Goal: Contribute content: Contribute content

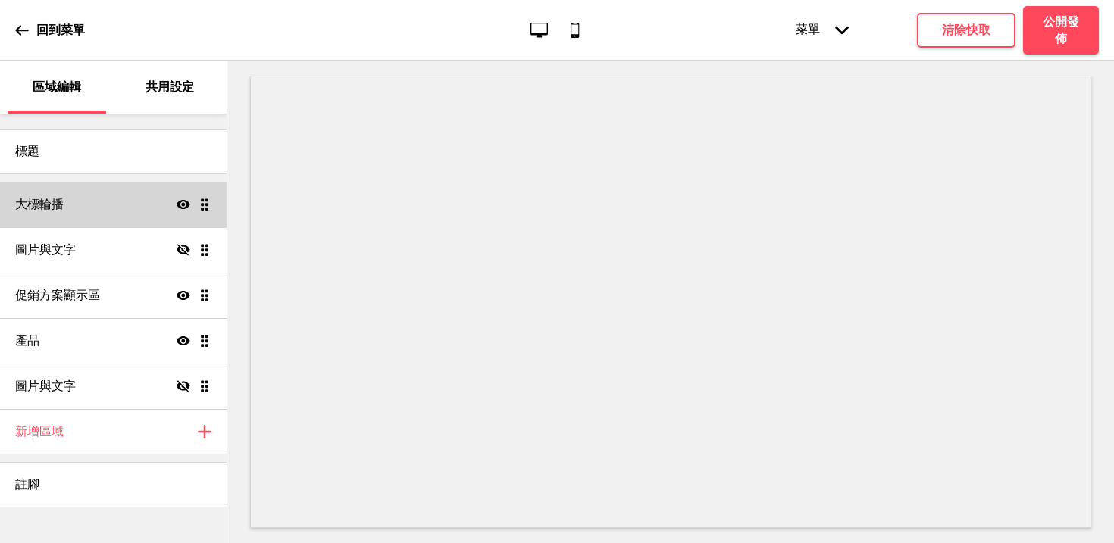
click at [80, 210] on div "大標輪播 顯示 拖曳" at bounding box center [113, 204] width 227 height 45
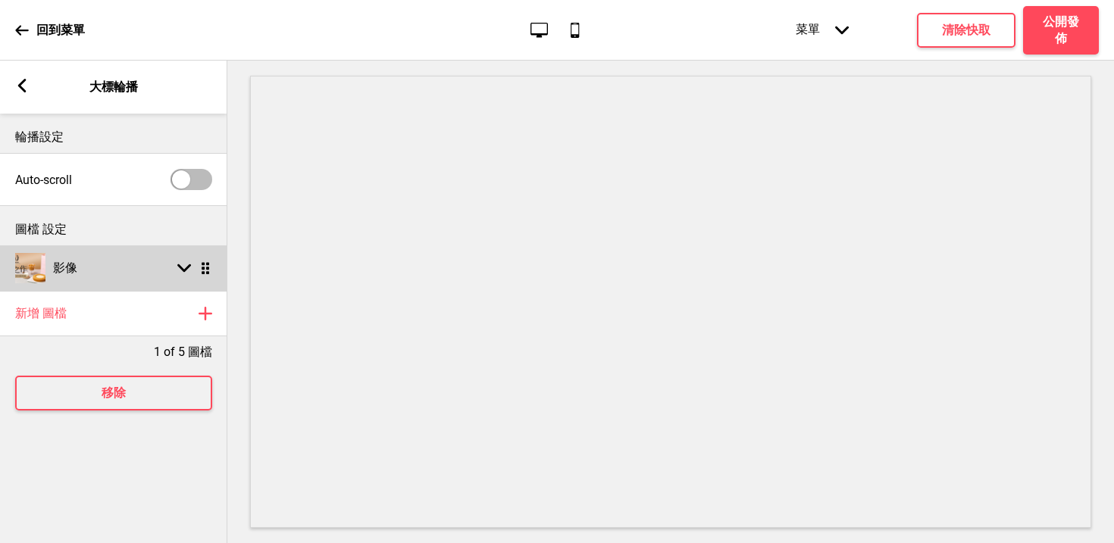
click at [120, 269] on div "影像 箭頭down 拖曳" at bounding box center [113, 267] width 227 height 45
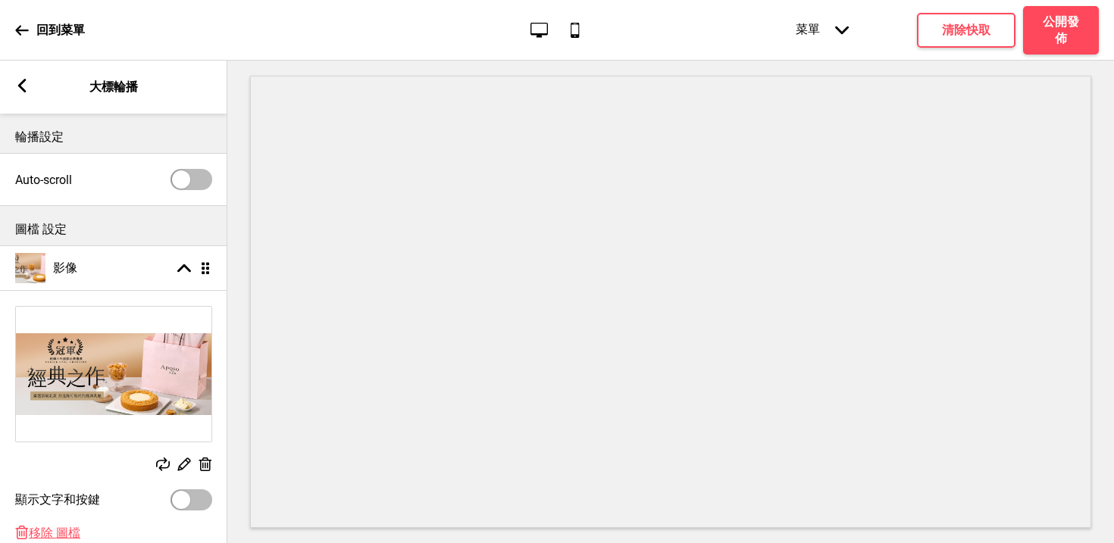
scroll to position [164, 0]
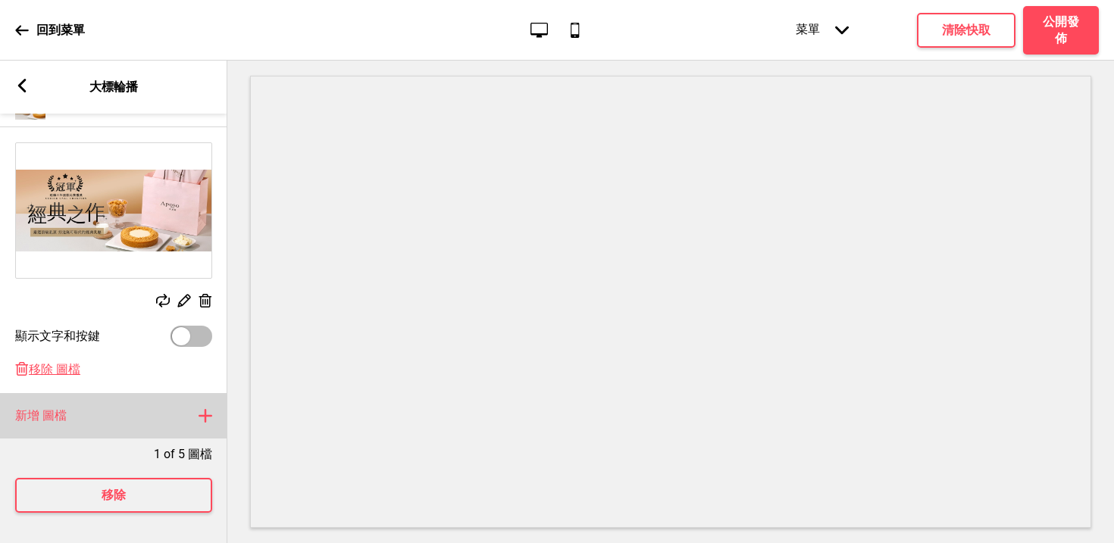
click at [206, 427] on div "新增 圖檔 加上" at bounding box center [113, 415] width 227 height 45
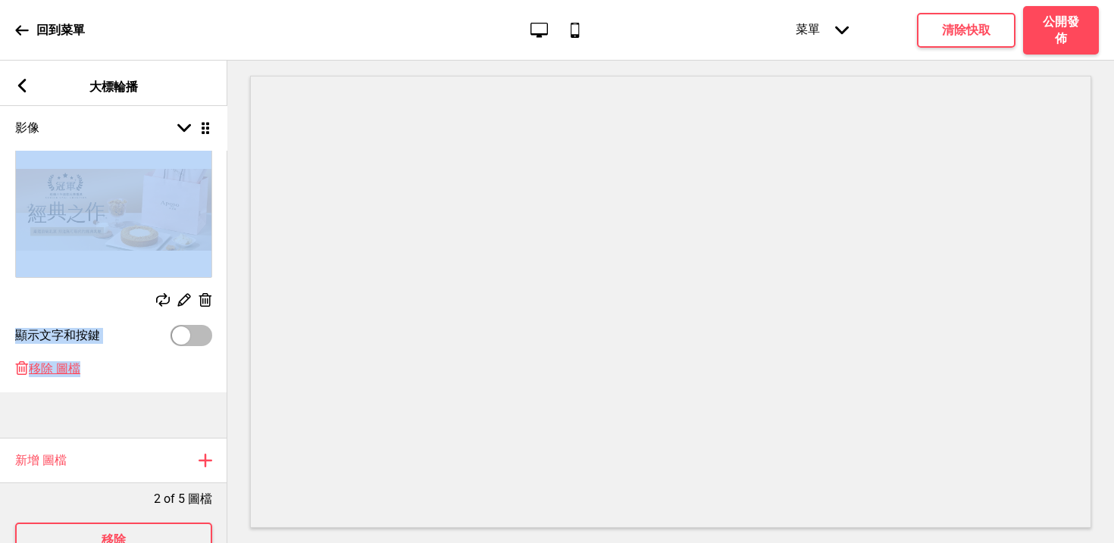
drag, startPoint x: 208, startPoint y: 410, endPoint x: 190, endPoint y: 130, distance: 280.8
click at [190, 130] on ul "影像 箭頭up 拖曳 替換 編輯 删除 顯示文字和按鍵 删除 移除 圖檔 影像 箭頭down 拖曳" at bounding box center [113, 259] width 227 height 357
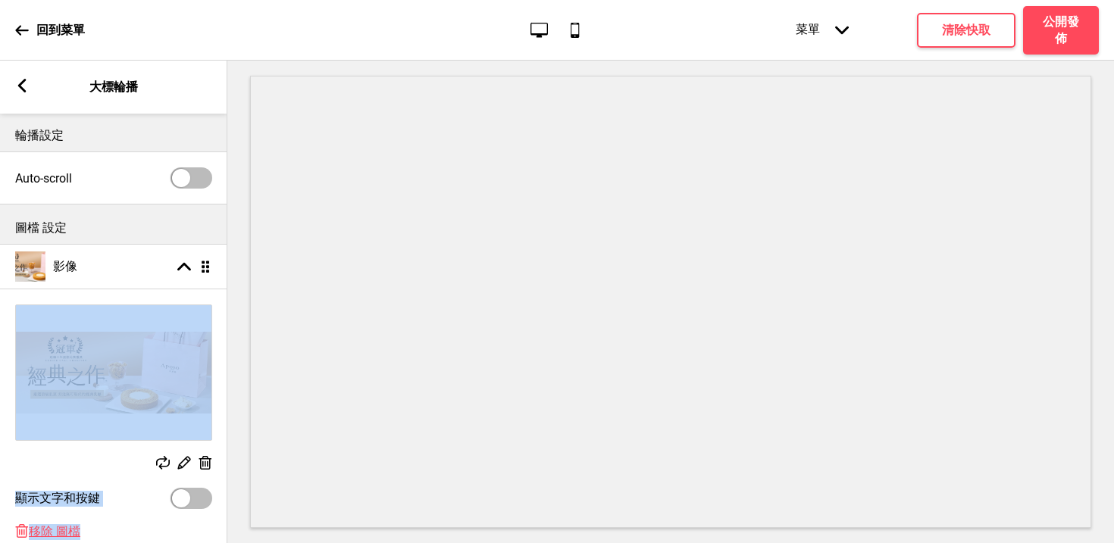
scroll to position [0, 0]
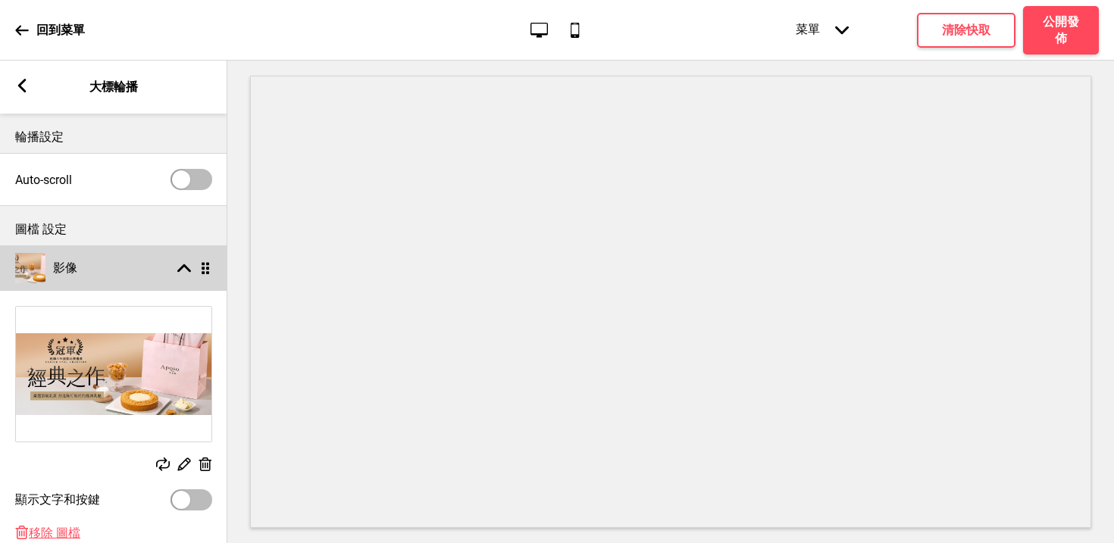
click at [179, 260] on div "影像 箭頭up 拖曳" at bounding box center [113, 267] width 227 height 45
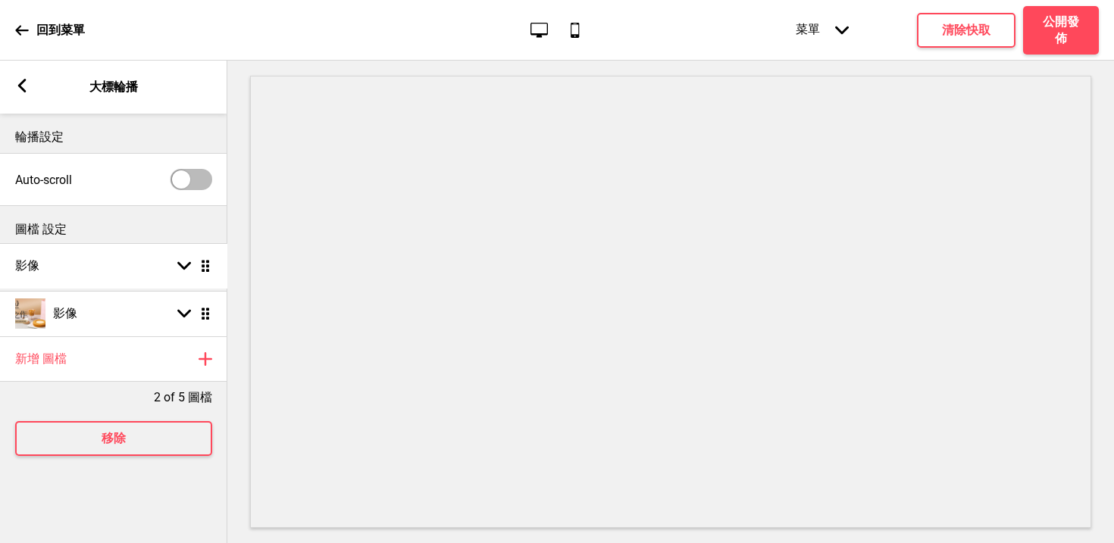
drag, startPoint x: 208, startPoint y: 315, endPoint x: 205, endPoint y: 266, distance: 49.3
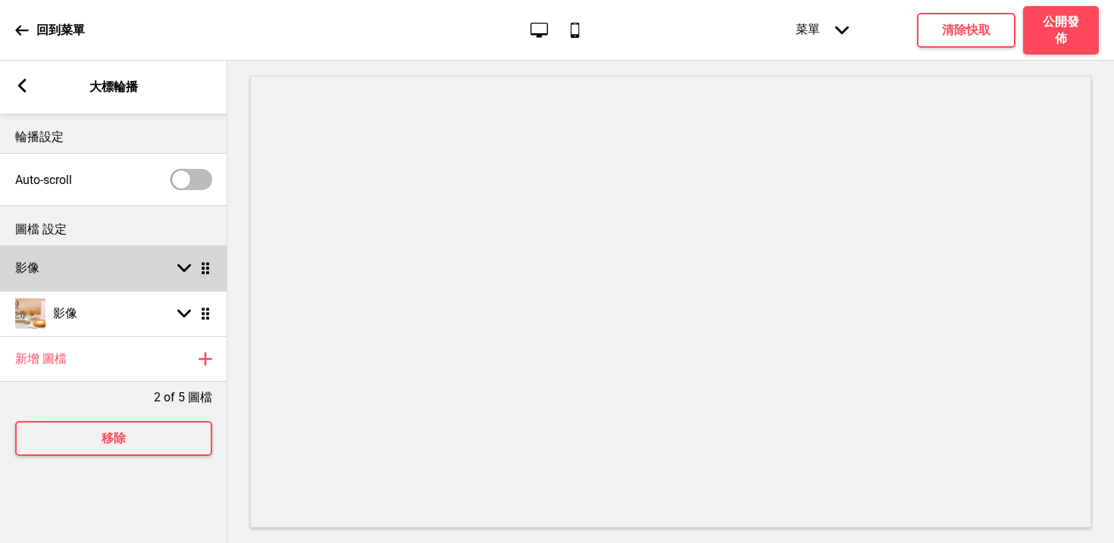
click at [140, 270] on div "影像 箭頭down 拖曳" at bounding box center [113, 267] width 227 height 45
select select "right"
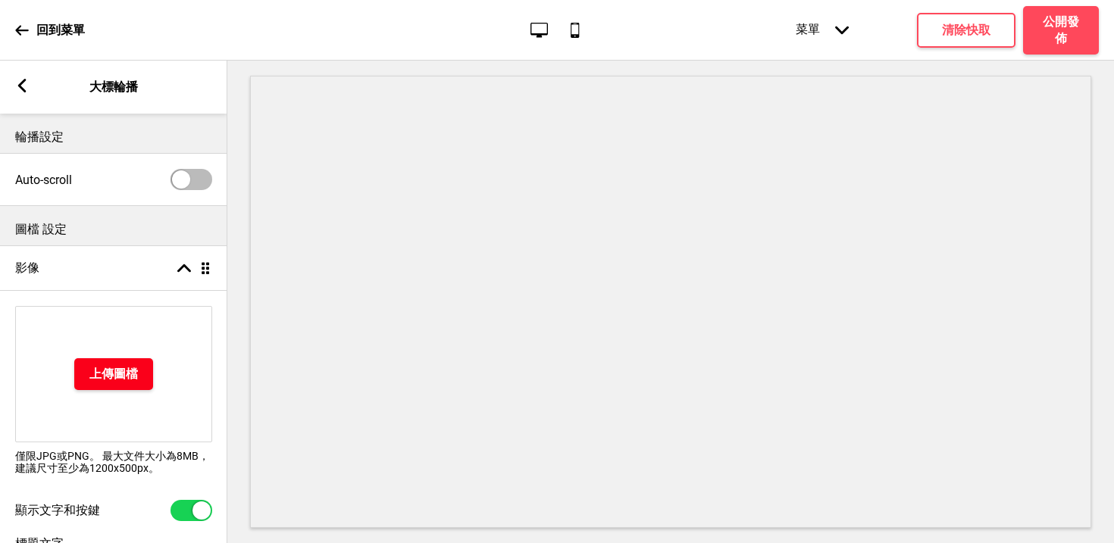
click at [109, 374] on h4 "上傳圖檔" at bounding box center [113, 374] width 48 height 17
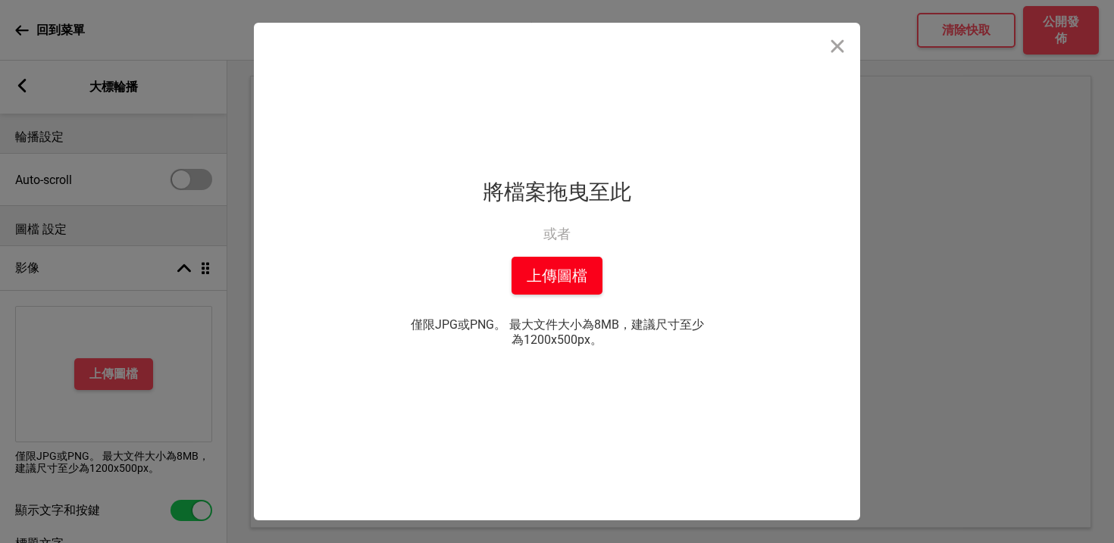
click at [530, 281] on button "上傳圖檔" at bounding box center [556, 276] width 91 height 38
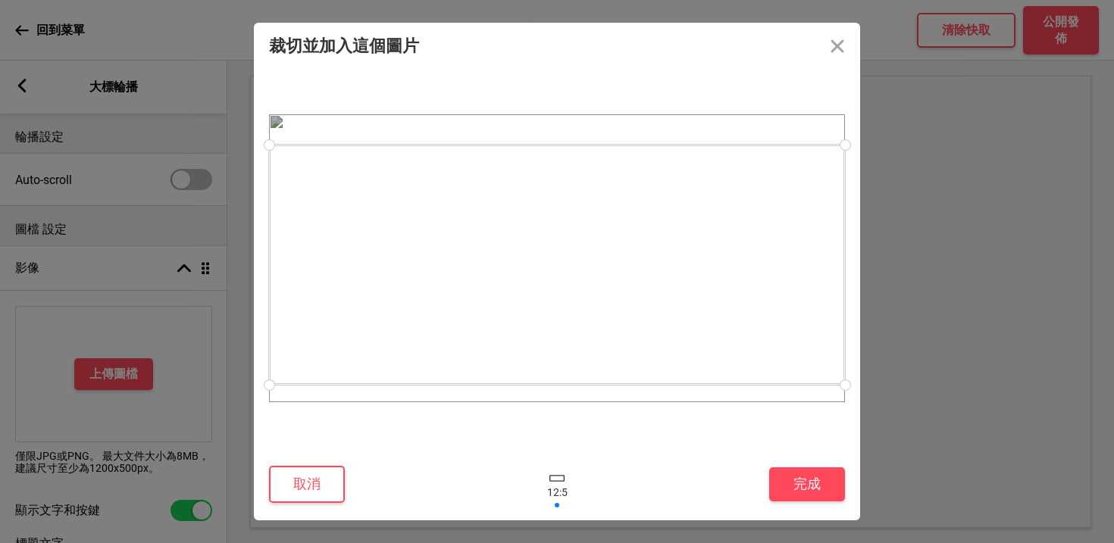
drag, startPoint x: 638, startPoint y: 270, endPoint x: 651, endPoint y: 276, distance: 14.2
click at [651, 276] on div at bounding box center [557, 265] width 576 height 240
click at [802, 482] on button "完成" at bounding box center [807, 484] width 76 height 34
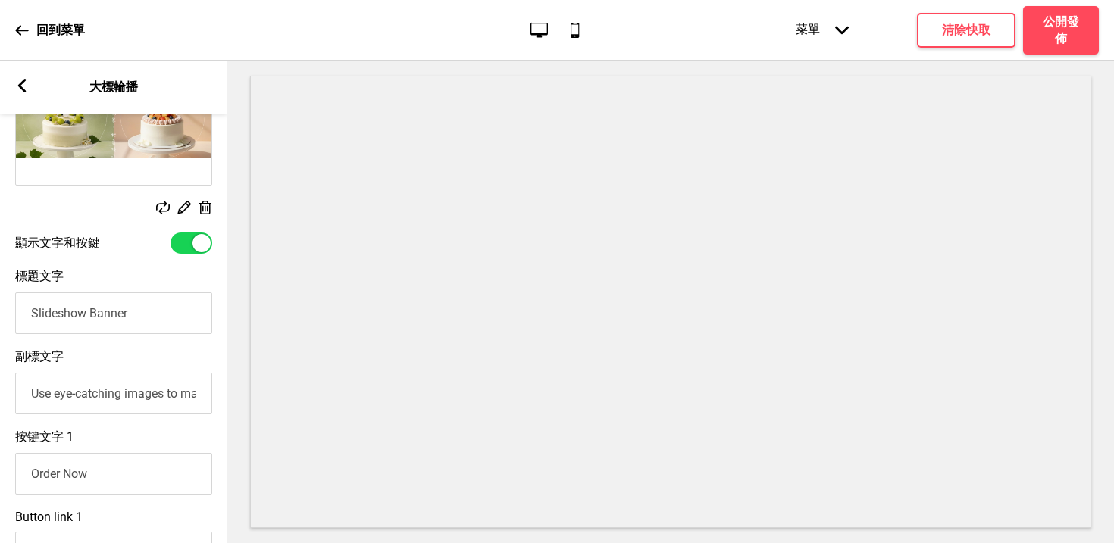
scroll to position [258, 0]
click at [150, 318] on input "Slideshow Banner" at bounding box center [113, 313] width 197 height 42
click at [183, 250] on div at bounding box center [191, 242] width 42 height 21
checkbox input "false"
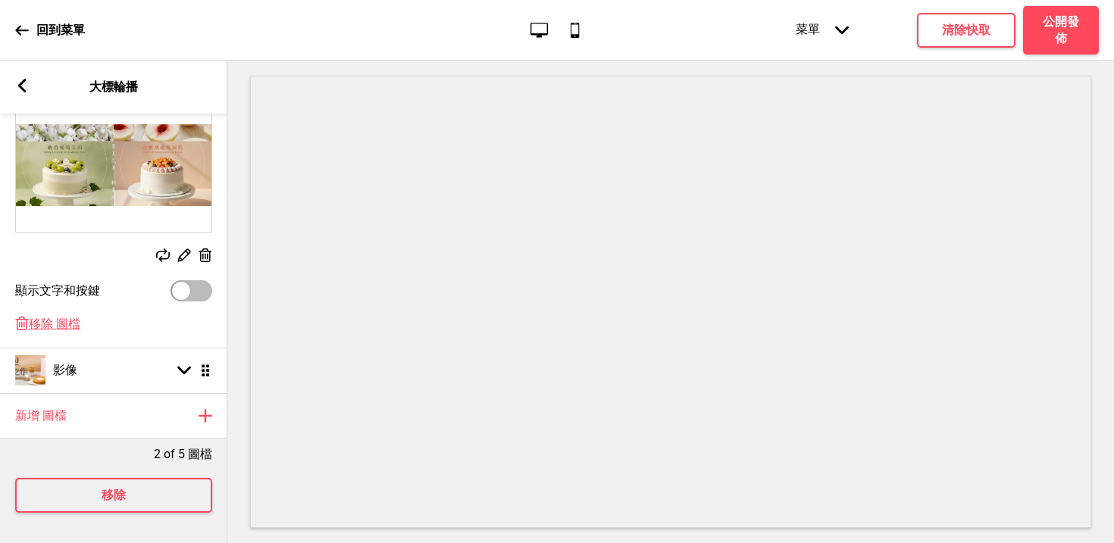
scroll to position [70, 0]
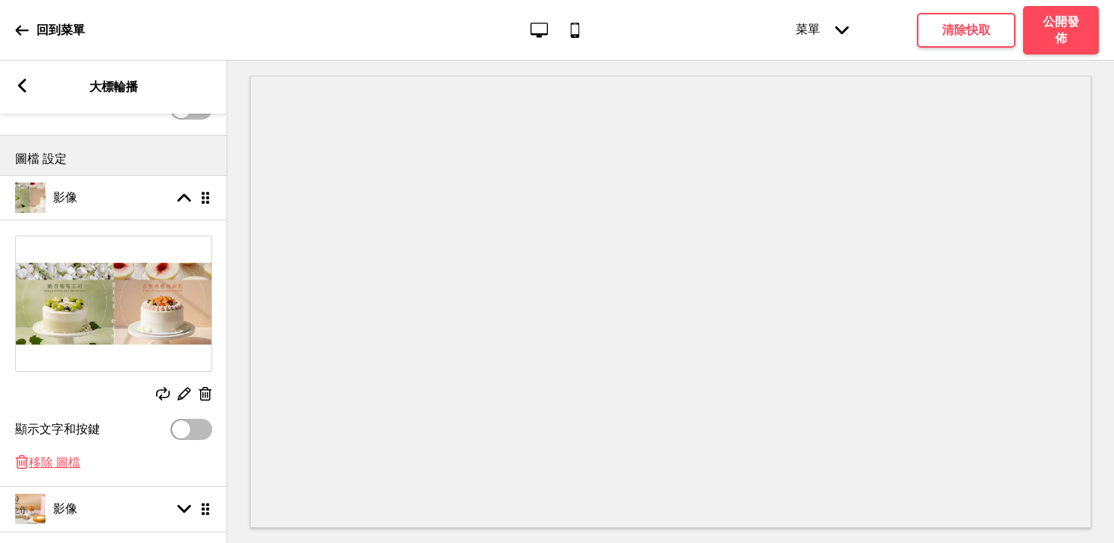
click at [189, 396] on rect at bounding box center [184, 394] width 16 height 16
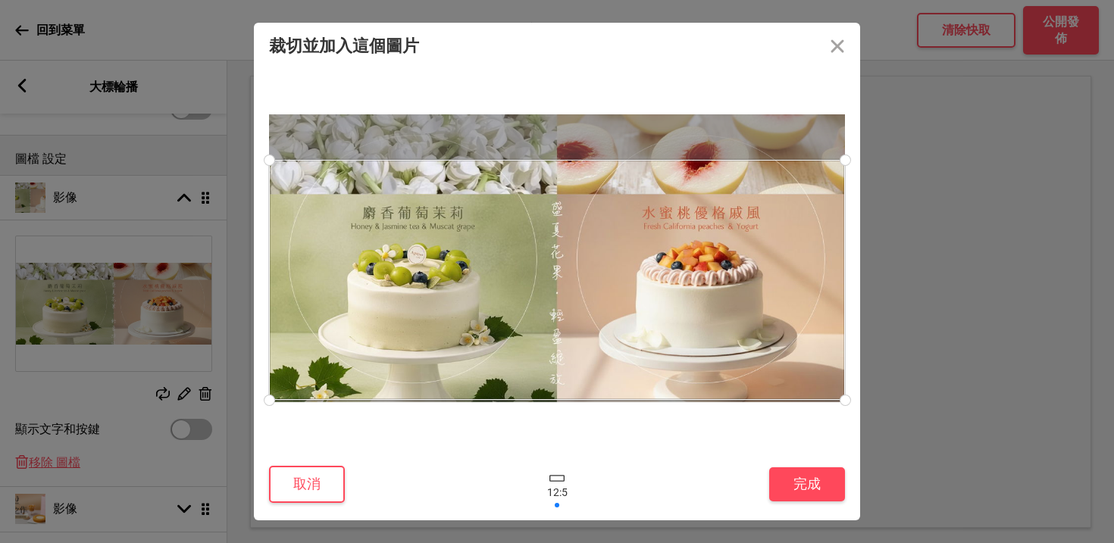
drag, startPoint x: 594, startPoint y: 311, endPoint x: 595, endPoint y: 334, distance: 22.8
click at [595, 334] on div at bounding box center [557, 280] width 576 height 240
click at [806, 483] on button "完成" at bounding box center [807, 484] width 76 height 34
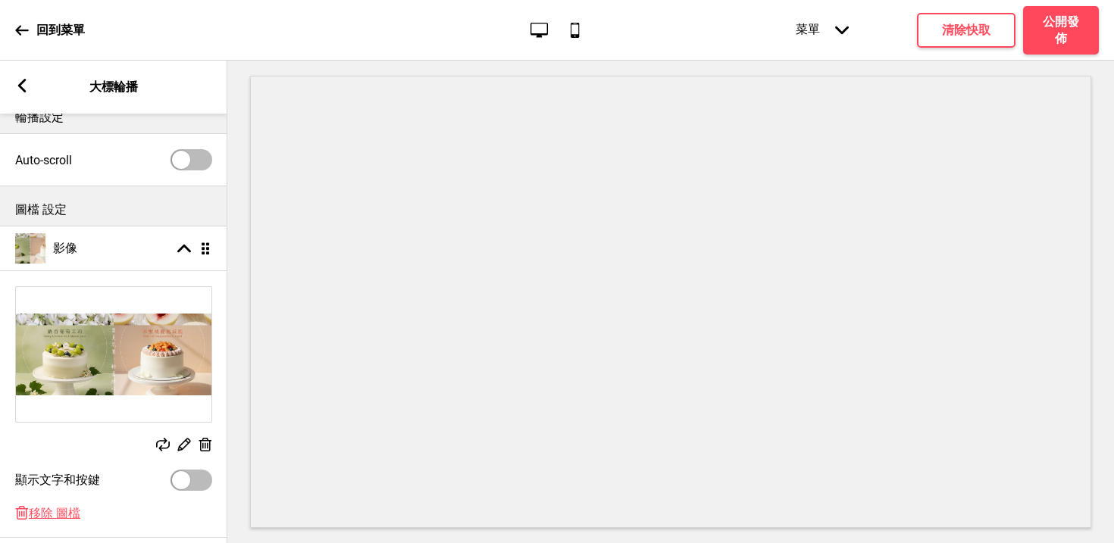
scroll to position [0, 0]
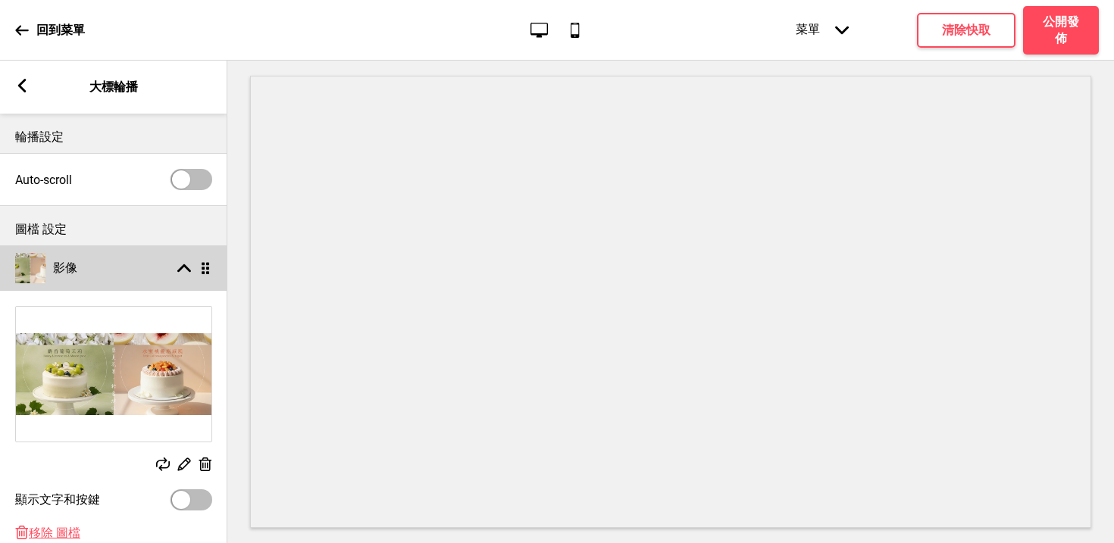
click at [183, 265] on icon at bounding box center [184, 268] width 14 height 8
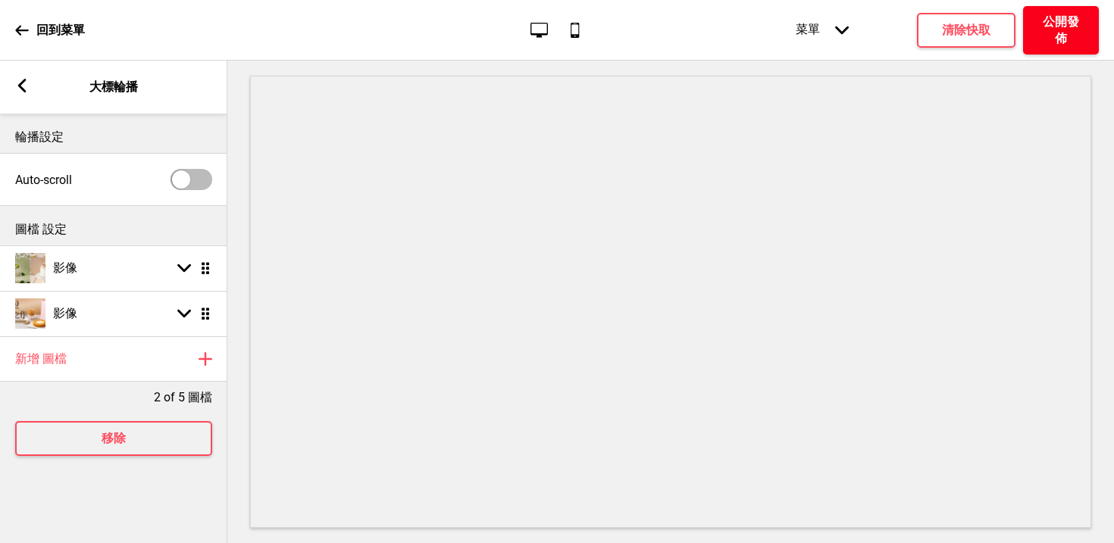
click at [1070, 39] on h4 "公開發佈" at bounding box center [1060, 30] width 45 height 33
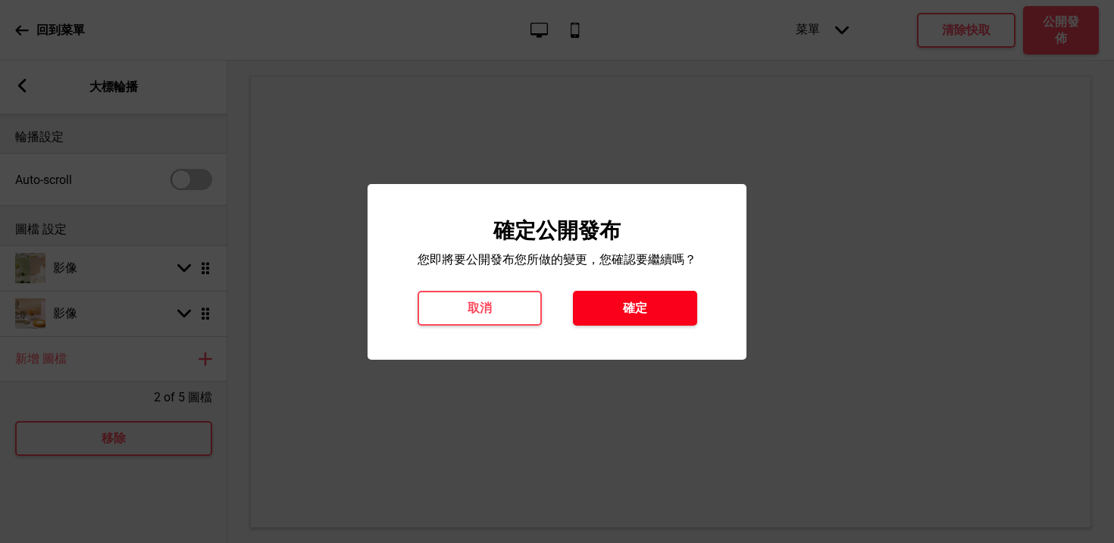
click at [650, 302] on button "確定" at bounding box center [635, 308] width 124 height 35
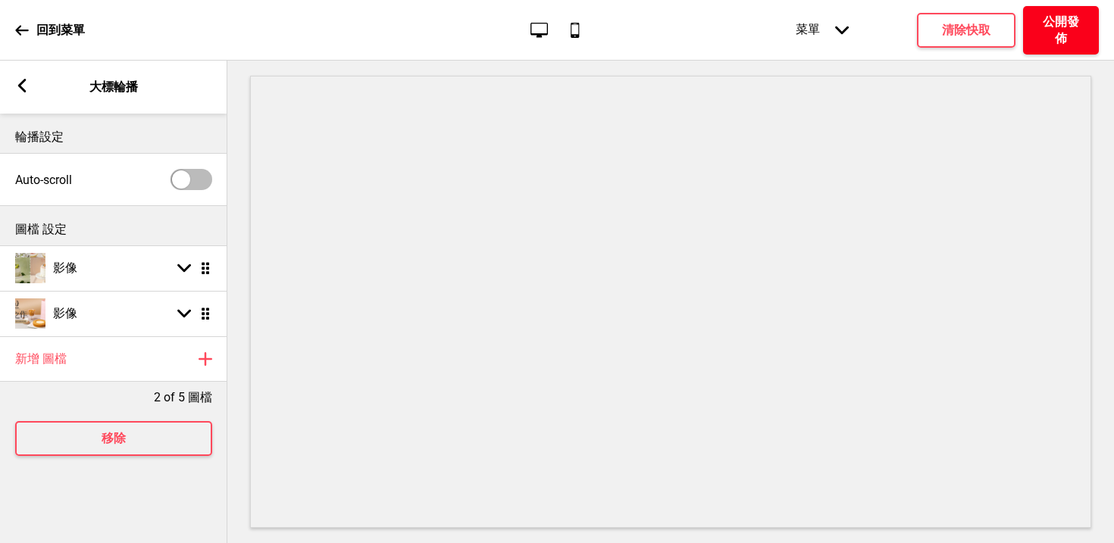
click at [1042, 23] on h4 "公開發佈" at bounding box center [1060, 30] width 45 height 33
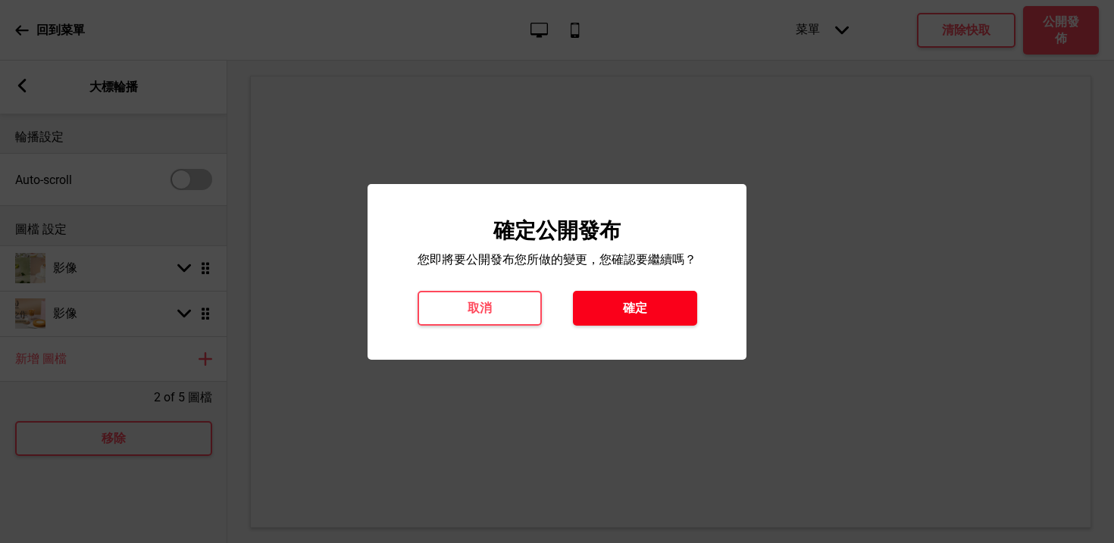
click at [614, 314] on button "確定" at bounding box center [635, 308] width 124 height 35
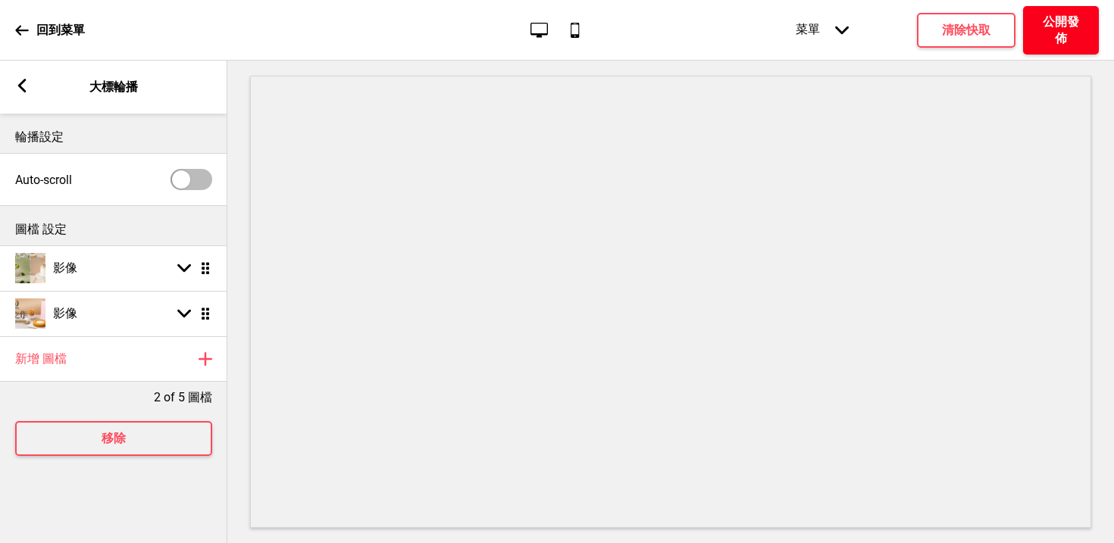
click at [1053, 18] on h4 "公開發佈" at bounding box center [1060, 30] width 45 height 33
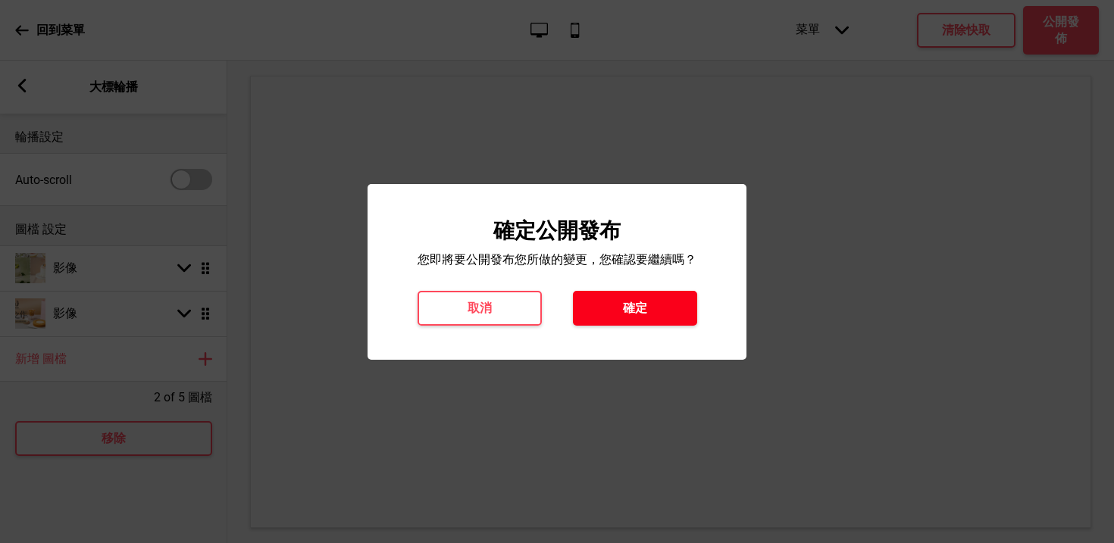
click at [661, 307] on button "確定" at bounding box center [635, 308] width 124 height 35
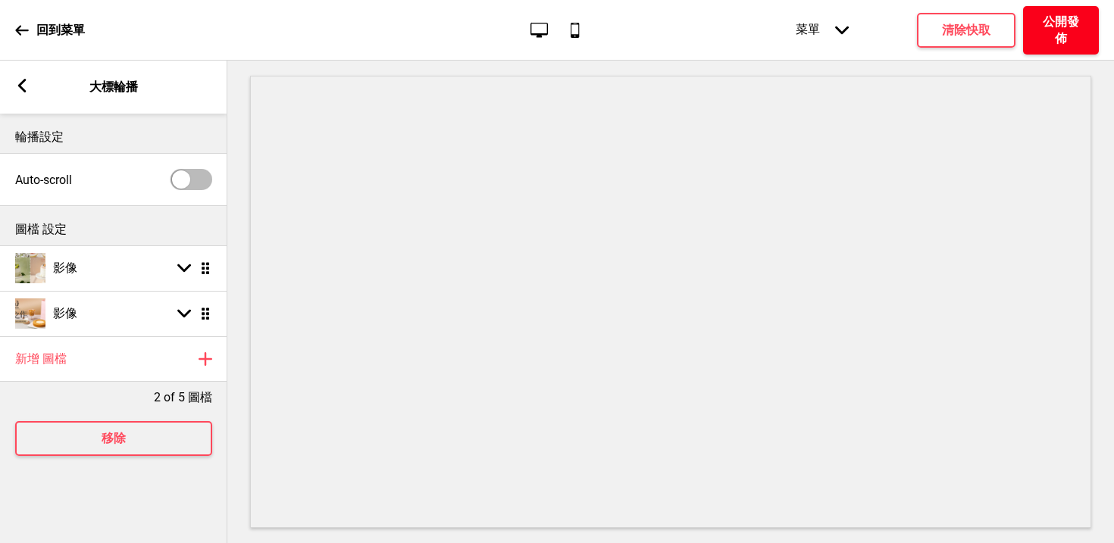
click at [1045, 23] on h4 "公開發佈" at bounding box center [1060, 30] width 45 height 33
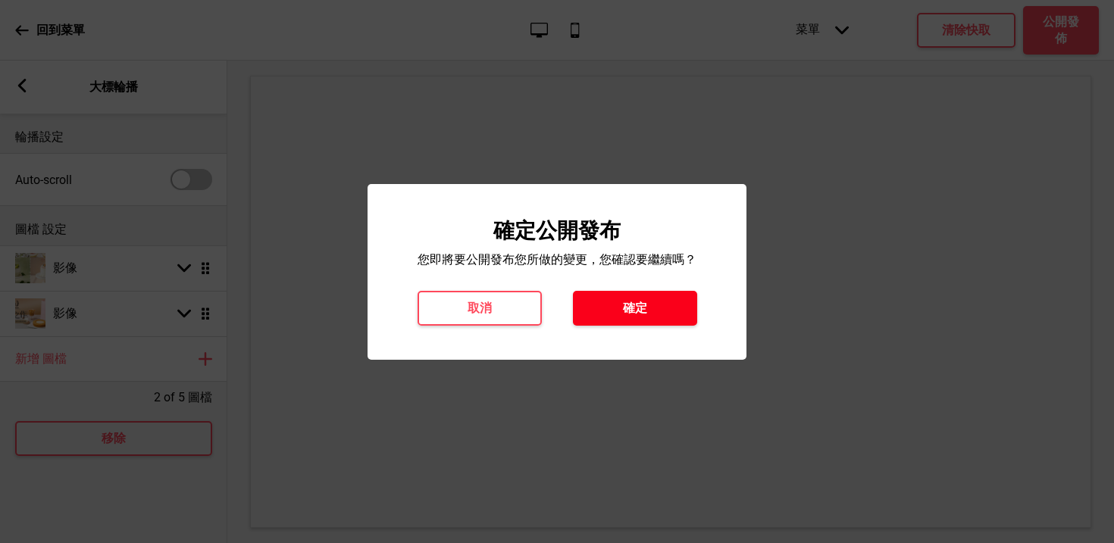
click at [642, 314] on h4 "確定" at bounding box center [635, 308] width 24 height 17
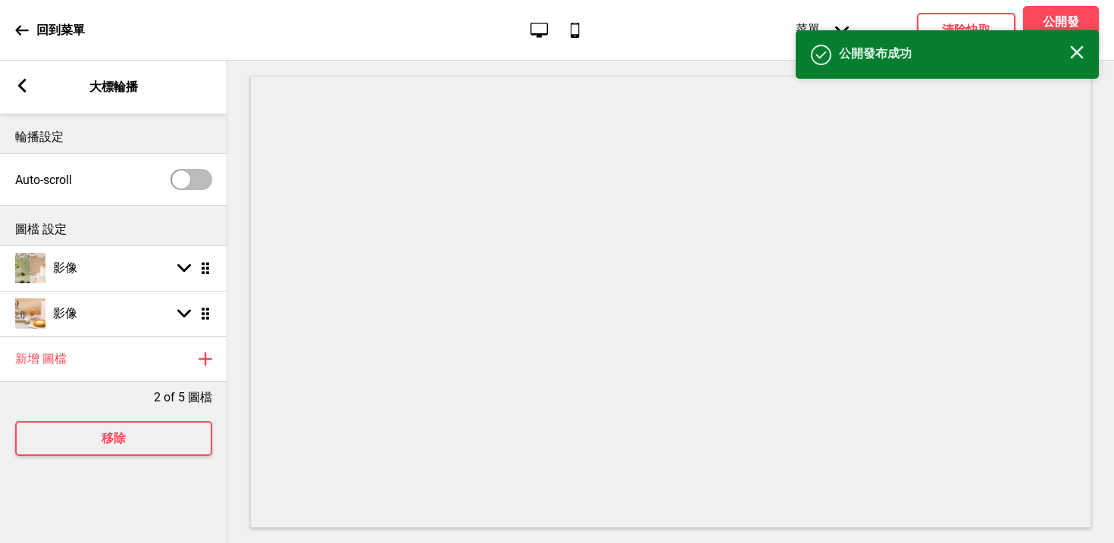
click at [17, 30] on icon at bounding box center [21, 30] width 13 height 10
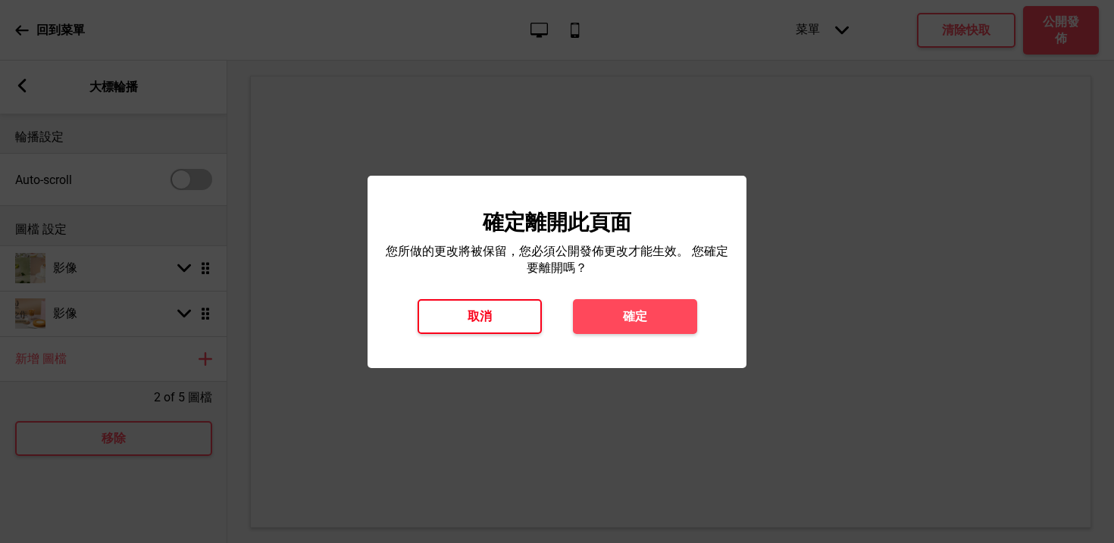
click at [476, 323] on h4 "取消" at bounding box center [479, 316] width 24 height 17
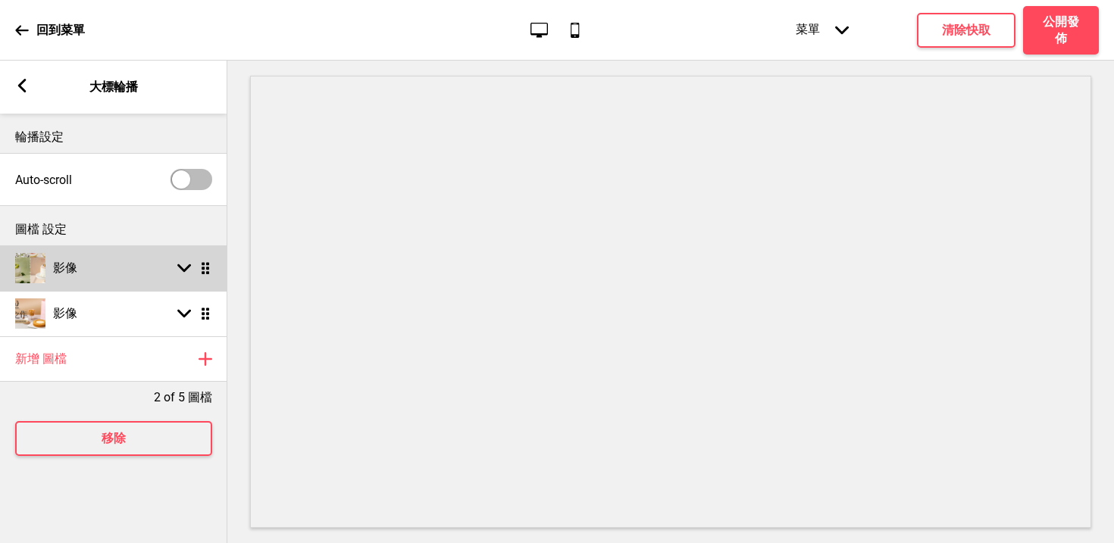
click at [136, 268] on div "影像 箭頭down 拖曳" at bounding box center [113, 267] width 227 height 45
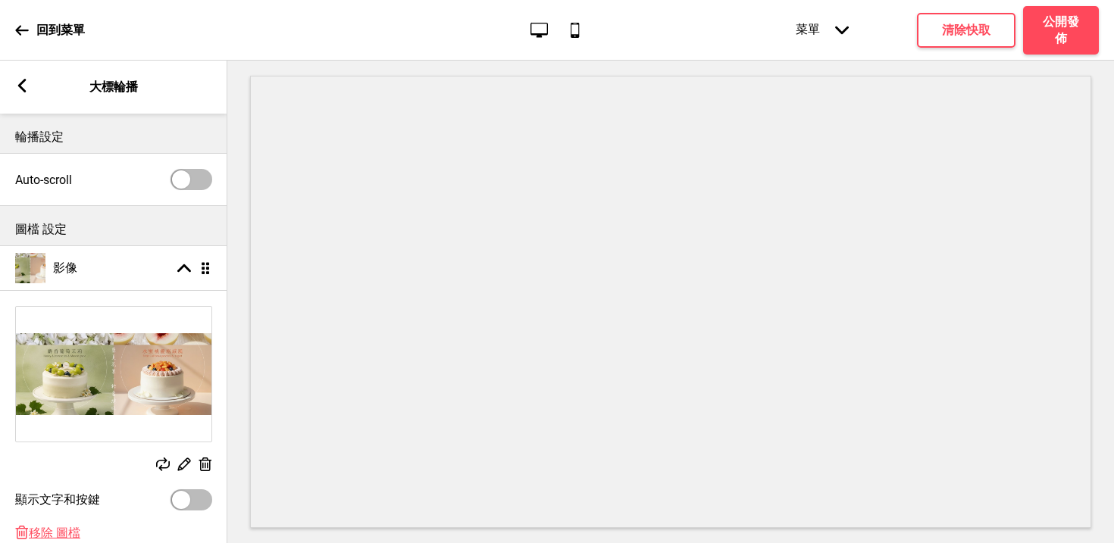
scroll to position [64, 0]
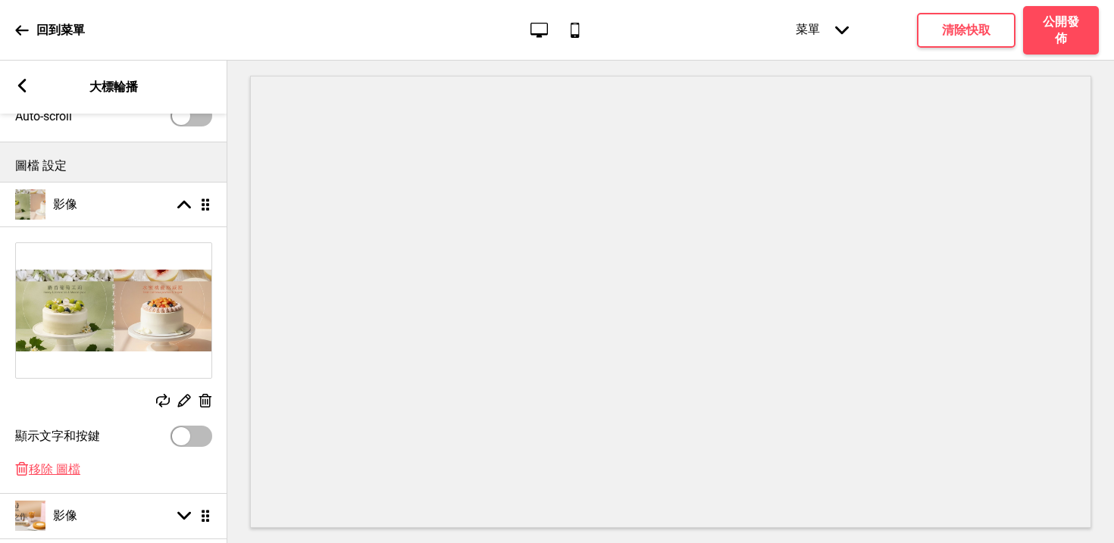
click at [184, 399] on rect at bounding box center [184, 400] width 16 height 16
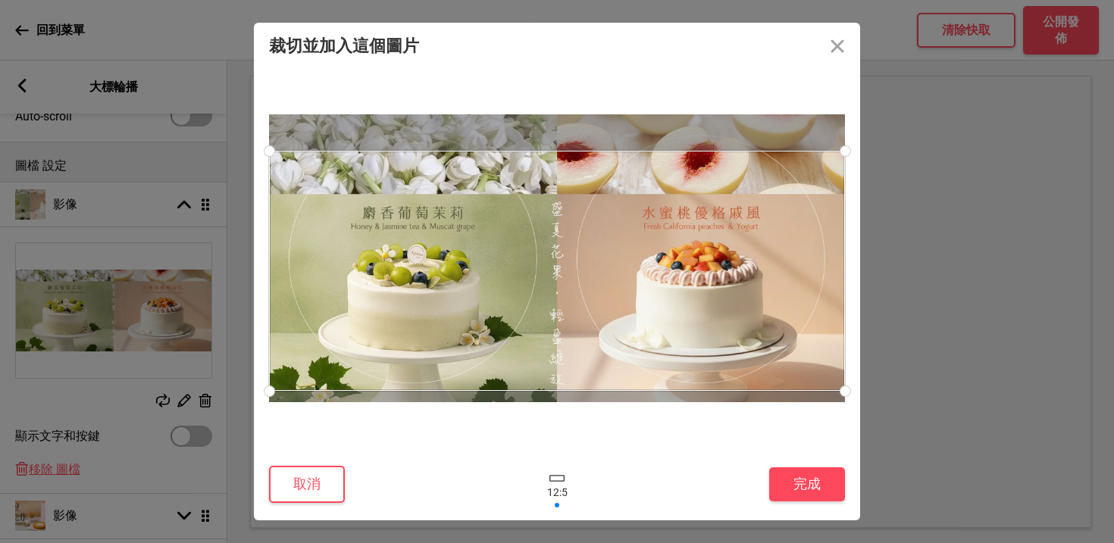
click at [652, 319] on div at bounding box center [557, 271] width 576 height 240
click at [813, 495] on button "完成" at bounding box center [807, 484] width 76 height 34
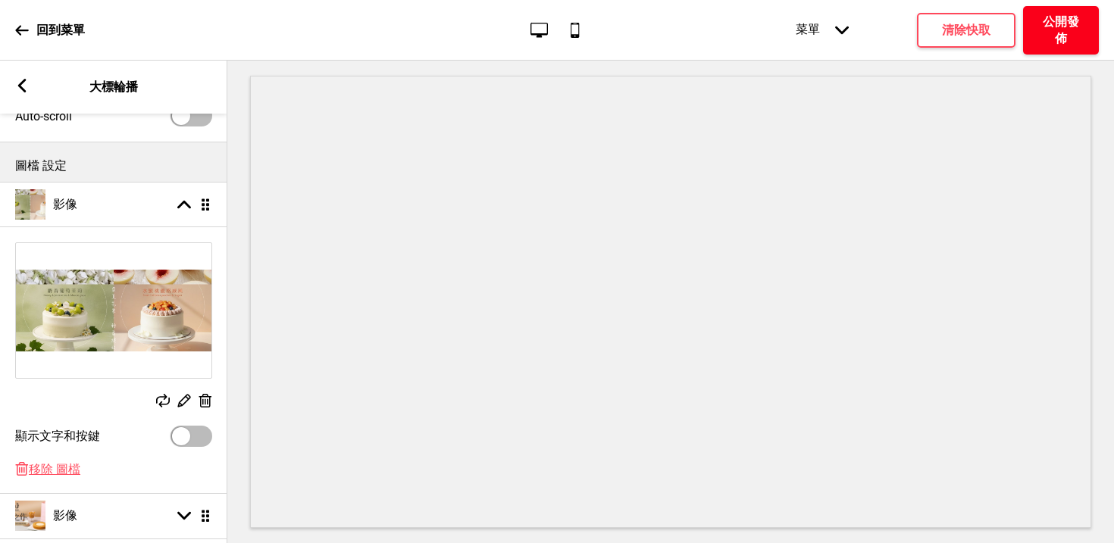
click at [1056, 31] on h4 "公開發佈" at bounding box center [1060, 30] width 45 height 33
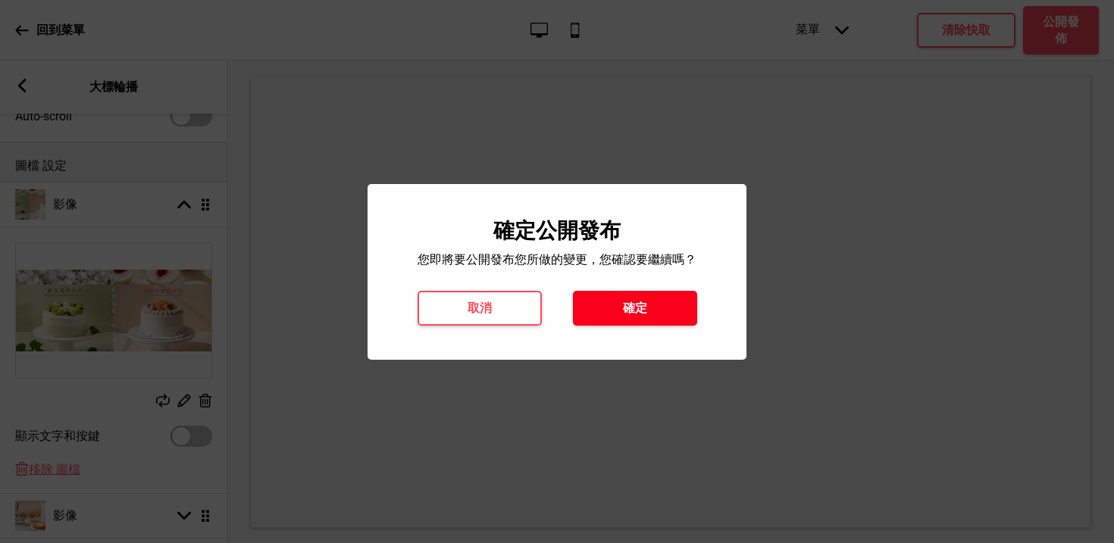
click at [619, 299] on button "確定" at bounding box center [635, 308] width 124 height 35
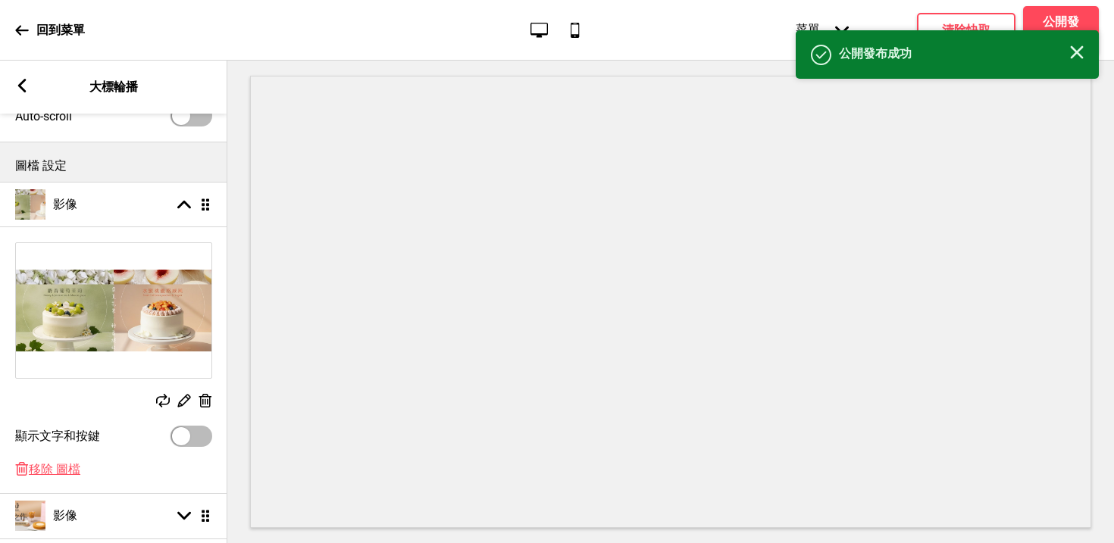
click at [27, 34] on icon at bounding box center [22, 30] width 14 height 14
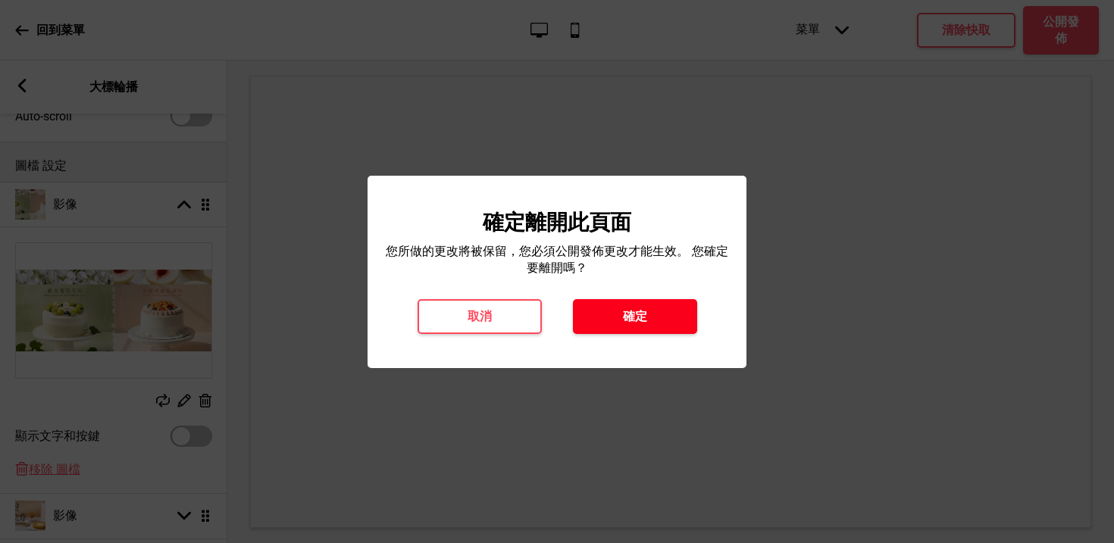
click at [616, 318] on button "確定" at bounding box center [635, 316] width 124 height 35
